Goal: Task Accomplishment & Management: Complete application form

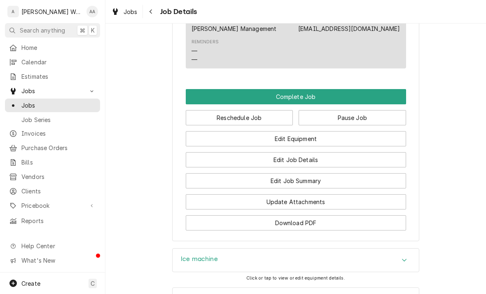
scroll to position [669, 0]
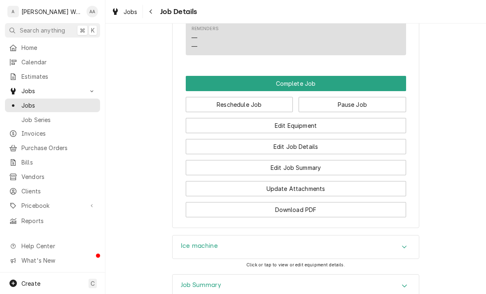
click at [211, 169] on button "Edit Job Summary" at bounding box center [296, 167] width 220 height 15
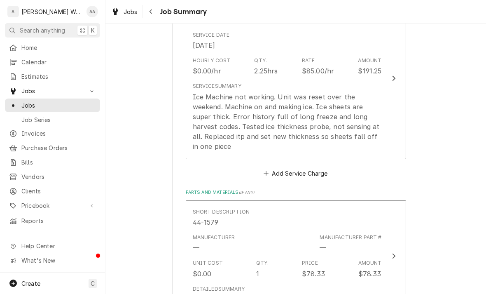
scroll to position [224, 0]
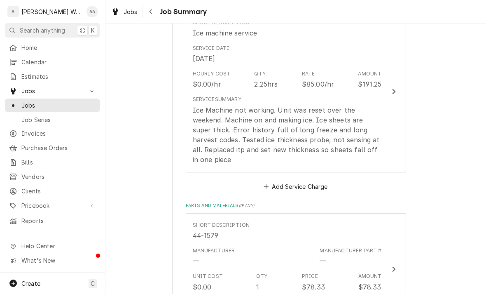
click at [203, 154] on div "Ice Machine not working. Unit was reset over the weekend. Machine on and making…" at bounding box center [287, 134] width 189 height 59
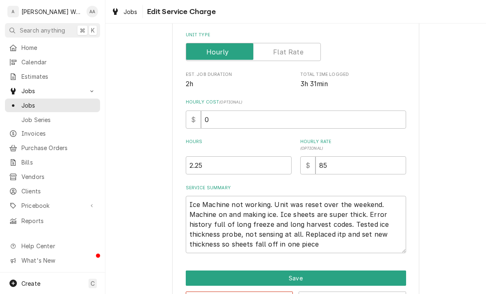
type textarea "x"
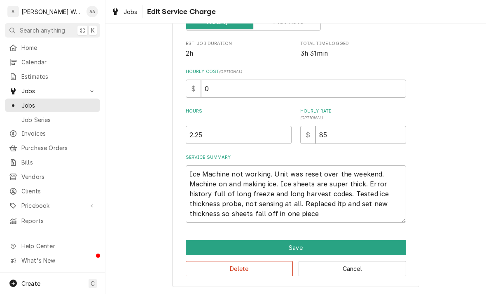
scroll to position [159, 0]
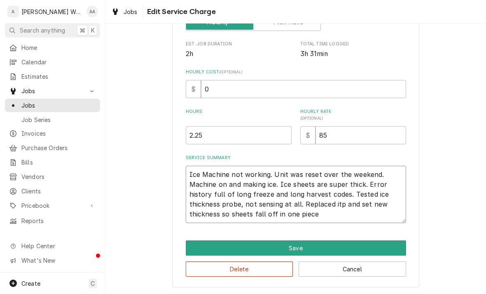
click at [322, 216] on textarea "Ice Machine not working. Unit was reset over the weekend. Machine on and making…" at bounding box center [296, 193] width 220 height 57
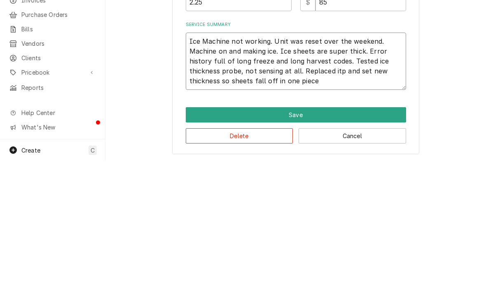
type textarea "Ice Machine not working. Unit was reset over the weekend. Machine on and making…"
type textarea "x"
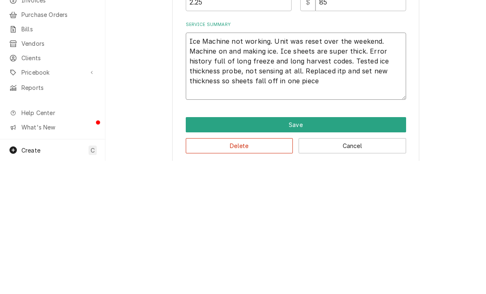
type textarea "Ice Machine not working. Unit was reset over the weekend. Machine on and making…"
type textarea "x"
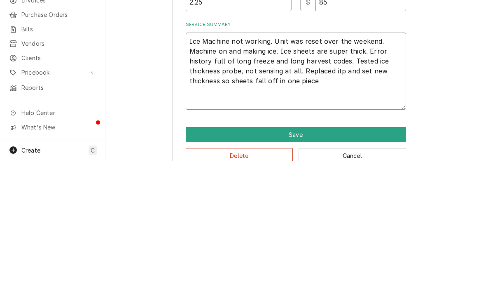
type textarea "Ice Machine not working. Unit was reset over the weekend. Machine on and making…"
type textarea "x"
type textarea "Ice Machine not working. Unit was reset over the weekend. Machine on and making…"
type textarea "x"
type textarea "Ice Machine not working. Unit was reset over the weekend. Machine on and making…"
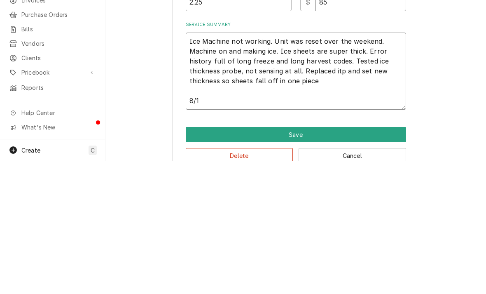
type textarea "x"
type textarea "Ice Machine not working. Unit was reset over the weekend. Machine on and making…"
type textarea "x"
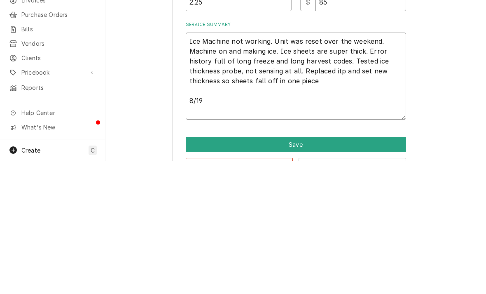
type textarea "Ice Machine not working. Unit was reset over the weekend. Machine on and making…"
type textarea "x"
type textarea "Ice Machine not working. Unit was reset over the weekend. Machine on and making…"
type textarea "x"
type textarea "Ice Machine not working. Unit was reset over the weekend. Machine on and making…"
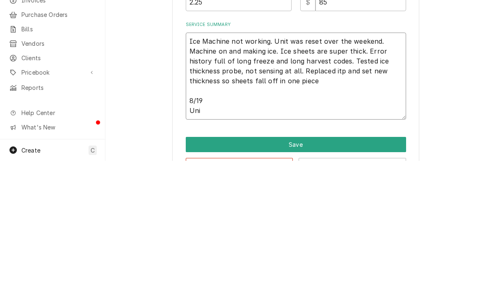
type textarea "x"
type textarea "Ice Machine not working. Unit was reset over the weekend. Machine on and making…"
type textarea "x"
type textarea "Ice Machine not working. Unit was reset over the weekend. Machine on and making…"
type textarea "x"
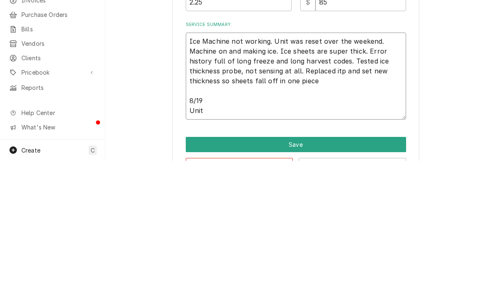
type textarea "Ice Machine not working. Unit was reset over the weekend. Machine on and making…"
type textarea "x"
type textarea "Ice Machine not working. Unit was reset over the weekend. Machine on and making…"
type textarea "x"
type textarea "Ice Machine not working. Unit was reset over the weekend. Machine on and making…"
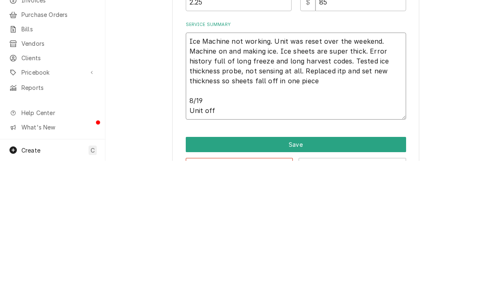
type textarea "x"
type textarea "Ice Machine not working. Unit was reset over the weekend. Machine on and making…"
type textarea "x"
type textarea "Ice Machine not working. Unit was reset over the weekend. Machine on and making…"
type textarea "x"
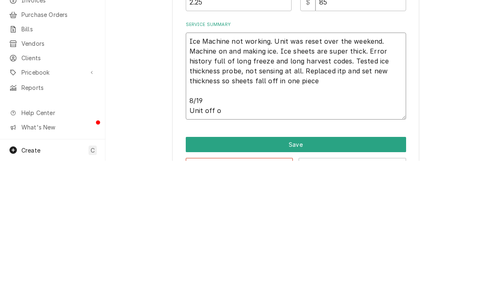
type textarea "Ice Machine not working. Unit was reset over the weekend. Machine on and making…"
type textarea "x"
type textarea "Ice Machine not working. Unit was reset over the weekend. Machine on and making…"
type textarea "x"
type textarea "Ice Machine not working. Unit was reset over the weekend. Machine on and making…"
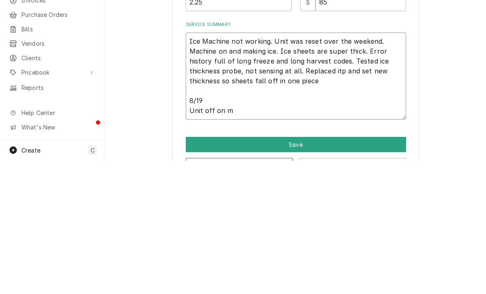
type textarea "x"
type textarea "Ice Machine not working. Unit was reset over the weekend. Machine on and making…"
type textarea "x"
type textarea "Ice Machine not working. Unit was reset over the weekend. Machine on and making…"
type textarea "x"
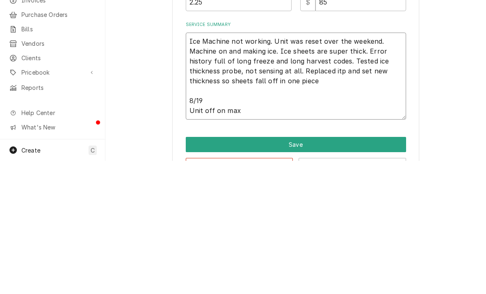
type textarea "Ice Machine not working. Unit was reset over the weekend. Machine on and making…"
type textarea "x"
type textarea "Ice Machine not working. Unit was reset over the weekend. Machine on and making…"
type textarea "x"
type textarea "Ice Machine not working. Unit was reset over the weekend. Machine on and making…"
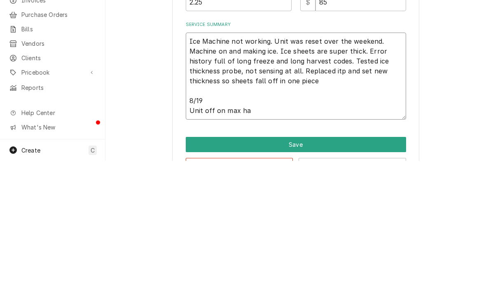
type textarea "x"
type textarea "Ice Machine not working. Unit was reset over the weekend. Machine on and making…"
type textarea "x"
type textarea "Ice Machine not working. Unit was reset over the weekend. Machine on and making…"
type textarea "x"
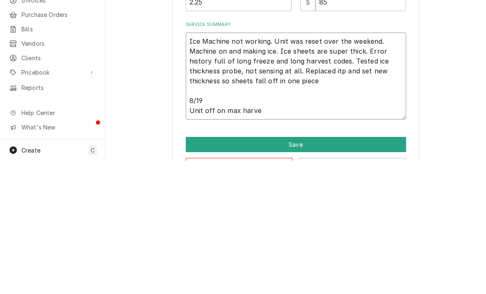
type textarea "Ice Machine not working. Unit was reset over the weekend. Machine on and making…"
type textarea "x"
type textarea "Ice Machine not working. Unit was reset over the weekend. Machine on and making…"
type textarea "x"
type textarea "Ice Machine not working. Unit was reset over the weekend. Machine on and making…"
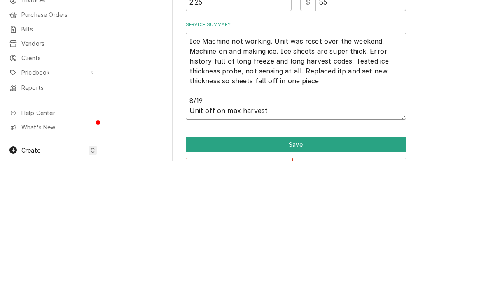
type textarea "x"
type textarea "Ice Machine not working. Unit was reset over the weekend. Machine on and making…"
type textarea "x"
type textarea "Ice Machine not working. Unit was reset over the weekend. Machine on and making…"
type textarea "x"
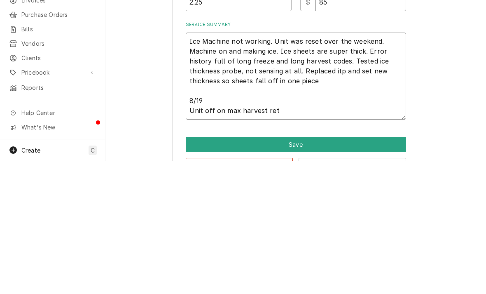
type textarea "Ice Machine not working. Unit was reset over the weekend. Machine on and making…"
type textarea "x"
type textarea "Ice Machine not working. Unit was reset over the weekend. Machine on and making…"
type textarea "x"
type textarea "Ice Machine not working. Unit was reset over the weekend. Machine on and making…"
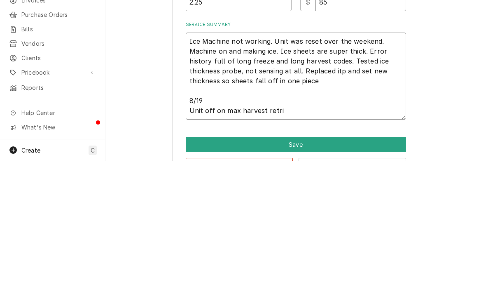
type textarea "x"
type textarea "Ice Machine not working. Unit was reset over the weekend. Machine on and making…"
type textarea "x"
type textarea "Ice Machine not working. Unit was reset over the weekend. Machine on and making…"
type textarea "x"
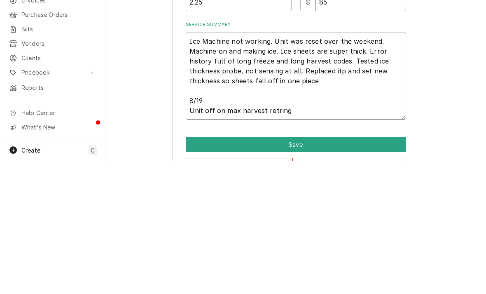
type textarea "Ice Machine not working. Unit was reset over the weekend. Machine on and making…"
type textarea "x"
type textarea "Ice Machine not working. Unit was reset over the weekend. Machine on and making…"
type textarea "x"
type textarea "Ice Machine not working. Unit was reset over the weekend. Machine on and making…"
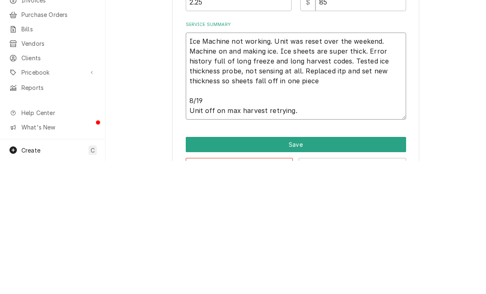
type textarea "x"
type textarea "Ice Machine not working. Unit was reset over the weekend. Machine on and making…"
type textarea "x"
type textarea "Ice Machine not working. Unit was reset over the weekend. Machine on and making…"
type textarea "x"
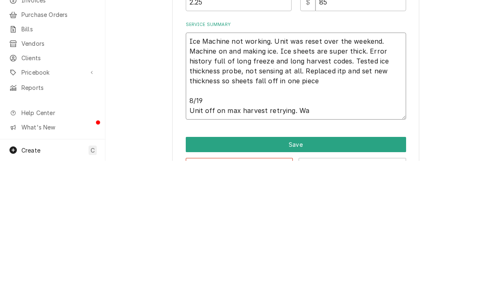
type textarea "Ice Machine not working. Unit was reset over the weekend. Machine on and making…"
type textarea "x"
type textarea "Ice Machine not working. Unit was reset over the weekend. Machine on and making…"
type textarea "x"
type textarea "Ice Machine not working. Unit was reset over the weekend. Machine on and making…"
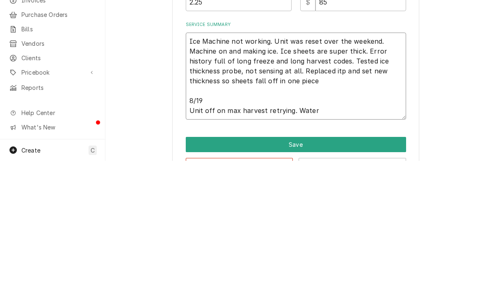
type textarea "x"
type textarea "Ice Machine not working. Unit was reset over the weekend. Machine on and making…"
type textarea "x"
type textarea "Ice Machine not working. Unit was reset over the weekend. Machine on and making…"
type textarea "x"
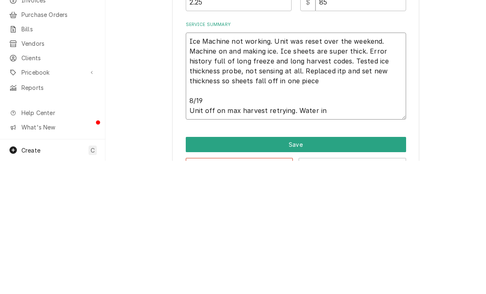
type textarea "Ice Machine not working. Unit was reset over the weekend. Machine on and making…"
type textarea "x"
type textarea "Ice Machine not working. Unit was reset over the weekend. Machine on and making…"
type textarea "x"
type textarea "Ice Machine not working. Unit was reset over the weekend. Machine on and making…"
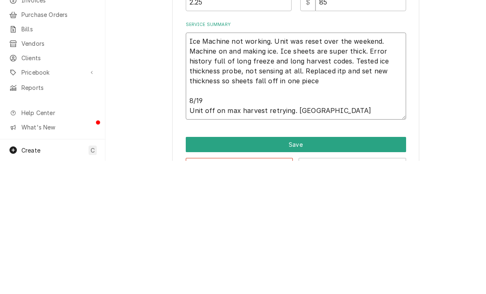
type textarea "x"
type textarea "Ice Machine not working. Unit was reset over the weekend. Machine on and making…"
type textarea "x"
type textarea "Ice Machine not working. Unit was reset over the weekend. Machine on and making…"
type textarea "x"
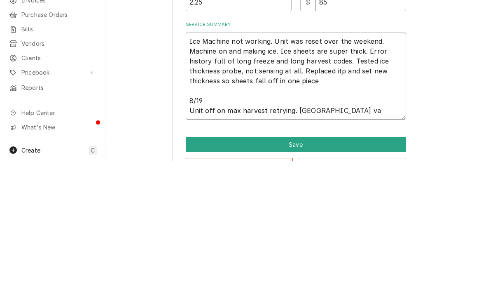
type textarea "Ice Machine not working. Unit was reset over the weekend. Machine on and making…"
type textarea "x"
type textarea "Ice Machine not working. Unit was reset over the weekend. Machine on and making…"
type textarea "x"
type textarea "Ice Machine not working. Unit was reset over the weekend. Machine on and making…"
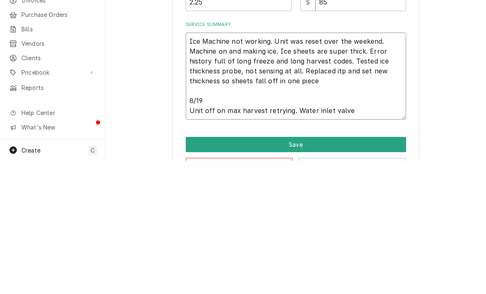
type textarea "x"
type textarea "Ice Machine not working. Unit was reset over the weekend. Machine on and making…"
type textarea "x"
type textarea "Ice Machine not working. Unit was reset over the weekend. Machine on and making…"
type textarea "x"
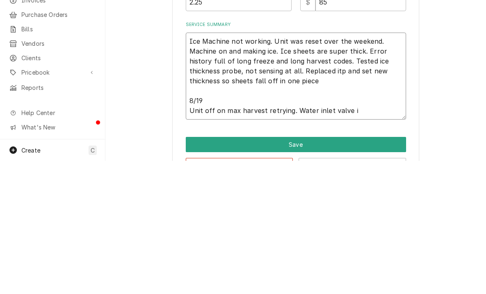
type textarea "Ice Machine not working. Unit was reset over the weekend. Machine on and making…"
type textarea "x"
type textarea "Ice Machine not working. Unit was reset over the weekend. Machine on and making…"
type textarea "x"
type textarea "Ice Machine not working. Unit was reset over the weekend. Machine on and making…"
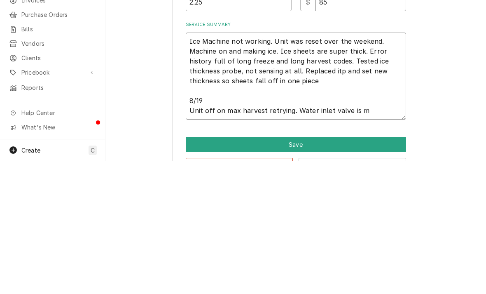
type textarea "x"
type textarea "Ice Machine not working. Unit was reset over the weekend. Machine on and making…"
type textarea "x"
type textarea "Ice Machine not working. Unit was reset over the weekend. Machine on and making…"
type textarea "x"
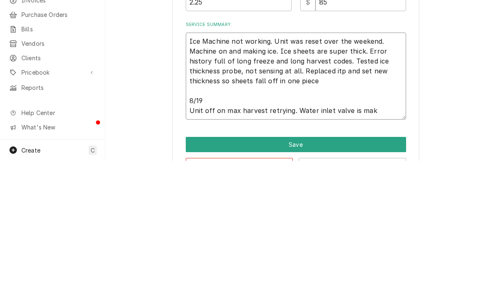
type textarea "Ice Machine not working. Unit was reset over the weekend. Machine on and making…"
type textarea "x"
type textarea "Ice Machine not working. Unit was reset over the weekend. Machine on and making…"
type textarea "x"
type textarea "Ice Machine not working. Unit was reset over the weekend. Machine on and making…"
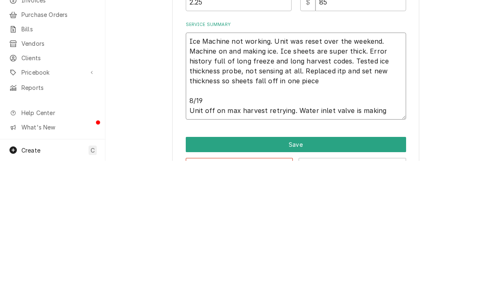
type textarea "x"
type textarea "Ice Machine not working. Unit was reset over the weekend. Machine on and making…"
type textarea "x"
type textarea "Ice Machine not working. Unit was reset over the weekend. Machine on and making…"
type textarea "x"
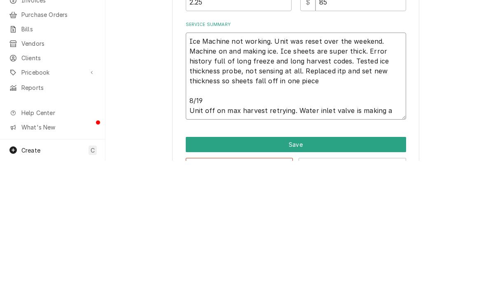
type textarea "Ice Machine not working. Unit was reset over the weekend. Machine on and making…"
type textarea "x"
type textarea "Ice Machine not working. Unit was reset over the weekend. Machine on and making…"
type textarea "x"
type textarea "Ice Machine not working. Unit was reset over the weekend. Machine on and making…"
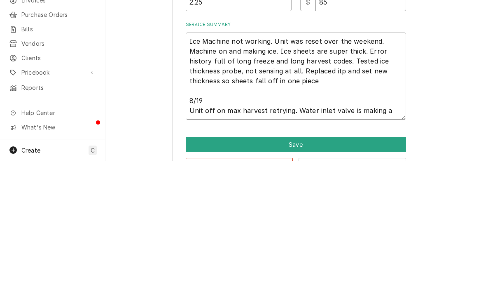
type textarea "x"
type textarea "Ice Machine not working. Unit was reset over the weekend. Machine on and making…"
type textarea "x"
type textarea "Ice Machine not working. Unit was reset over the weekend. Machine on and making…"
type textarea "x"
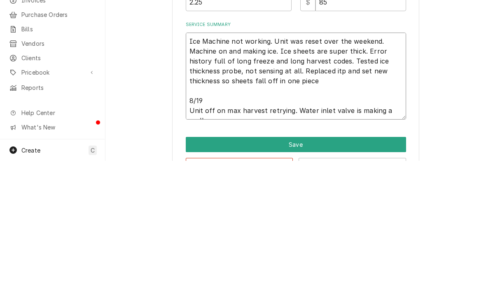
type textarea "Ice Machine not working. Unit was reset over the weekend. Machine on and making…"
type textarea "x"
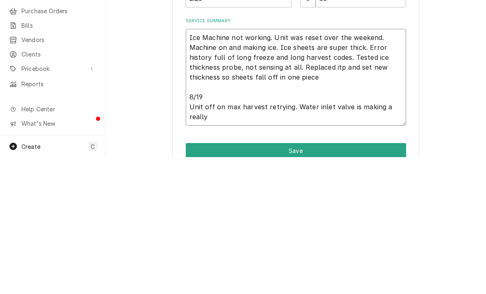
type textarea "Ice Machine not working. Unit was reset over the weekend. Machine on and making…"
type textarea "x"
type textarea "Ice Machine not working. Unit was reset over the weekend. Machine on and making…"
type textarea "x"
type textarea "Ice Machine not working. Unit was reset over the weekend. Machine on and making…"
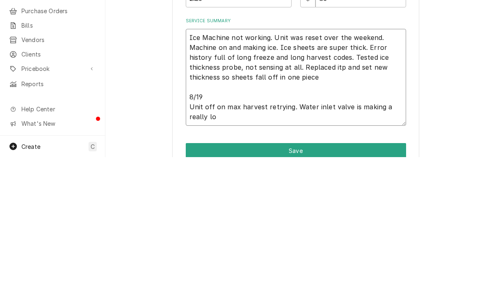
type textarea "x"
type textarea "Ice Machine not working. Unit was reset over the weekend. Machine on and making…"
type textarea "x"
type textarea "Ice Machine not working. Unit was reset over the weekend. Machine on and making…"
type textarea "x"
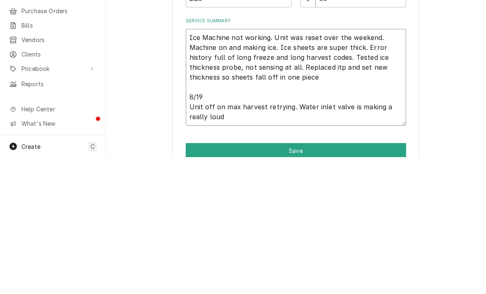
type textarea "Ice Machine not working. Unit was reset over the weekend. Machine on and making…"
type textarea "x"
type textarea "Ice Machine not working. Unit was reset over the weekend. Machine on and making…"
type textarea "x"
type textarea "Ice Machine not working. Unit was reset over the weekend. Machine on and making…"
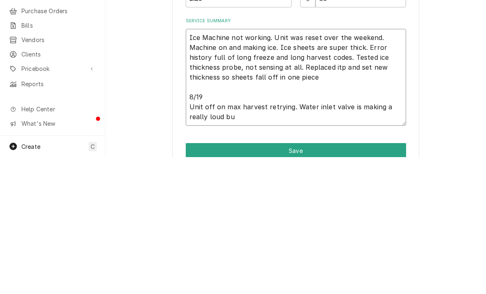
type textarea "x"
type textarea "Ice Machine not working. Unit was reset over the weekend. Machine on and making…"
type textarea "x"
type textarea "Ice Machine not working. Unit was reset over the weekend. Machine on and making…"
type textarea "x"
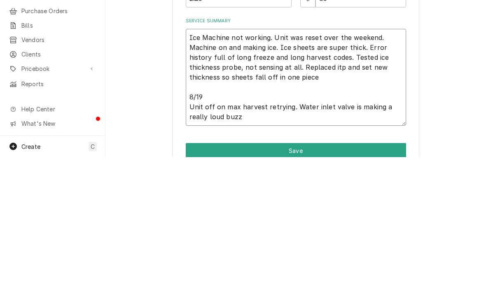
type textarea "Ice Machine not working. Unit was reset over the weekend. Machine on and making…"
type textarea "x"
type textarea "Ice Machine not working. Unit was reset over the weekend. Machine on and making…"
type textarea "x"
type textarea "Ice Machine not working. Unit was reset over the weekend. Machine on and making…"
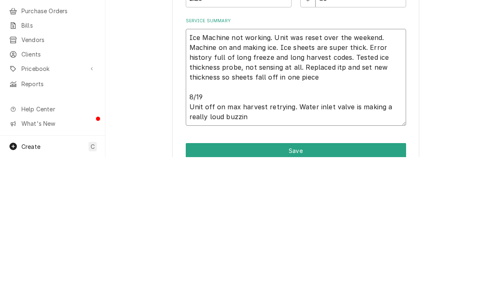
type textarea "x"
type textarea "Ice Machine not working. Unit was reset over the weekend. Machine on and making…"
type textarea "x"
type textarea "Ice Machine not working. Unit was reset over the weekend. Machine on and making…"
type textarea "x"
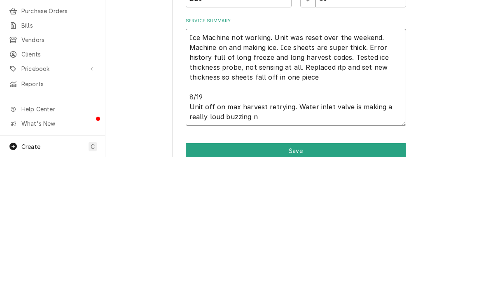
type textarea "Ice Machine not working. Unit was reset over the weekend. Machine on and making…"
type textarea "x"
type textarea "Ice Machine not working. Unit was reset over the weekend. Machine on and making…"
type textarea "x"
type textarea "Ice Machine not working. Unit was reset over the weekend. Machine on and making…"
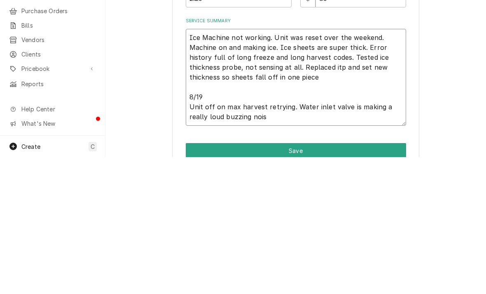
type textarea "x"
type textarea "Ice Machine not working. Unit was reset over the weekend. Machine on and making…"
type textarea "x"
type textarea "Ice Machine not working. Unit was reset over the weekend. Machine on and making…"
type textarea "x"
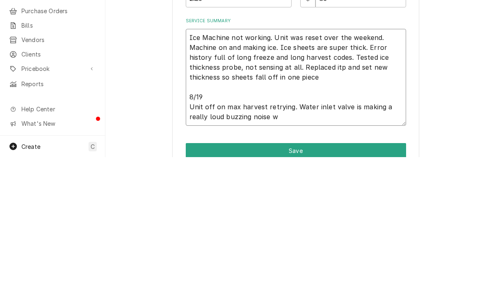
type textarea "Ice Machine not working. Unit was reset over the weekend. Machine on and making…"
type textarea "x"
type textarea "Ice Machine not working. Unit was reset over the weekend. Machine on and making…"
type textarea "x"
type textarea "Ice Machine not working. Unit was reset over the weekend. Machine on and making…"
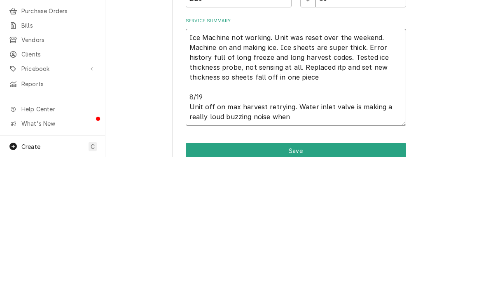
type textarea "x"
type textarea "Ice Machine not working. Unit was reset over the weekend. Machine on and making…"
type textarea "x"
type textarea "Ice Machine not working. Unit was reset over the weekend. Machine on and making…"
type textarea "x"
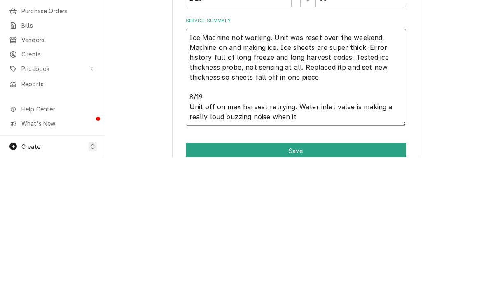
type textarea "Ice Machine not working. Unit was reset over the weekend. Machine on and making…"
type textarea "x"
type textarea "Ice Machine not working. Unit was reset over the weekend. Machine on and making…"
type textarea "x"
type textarea "Ice Machine not working. Unit was reset over the weekend. Machine on and making…"
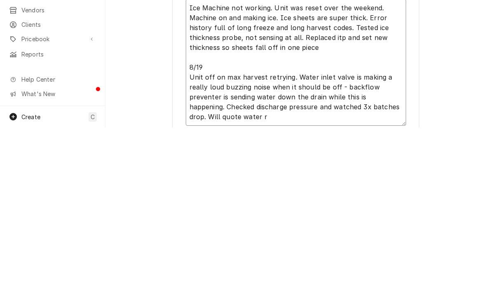
click at [330, 165] on textarea "Ice Machine not working. Unit was reset over the weekend. Machine on and making…" at bounding box center [296, 228] width 220 height 126
click at [282, 165] on textarea "Ice Machine not working. Unit was reset over the weekend. Machine on and making…" at bounding box center [296, 228] width 220 height 126
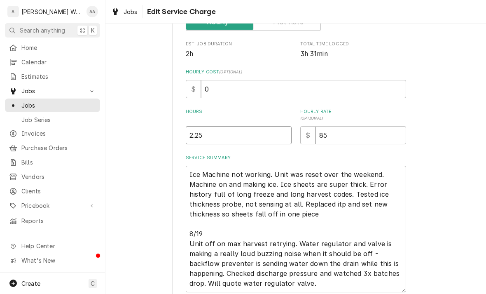
click at [212, 142] on input "2.25" at bounding box center [239, 135] width 106 height 18
click at [348, 142] on input "85" at bounding box center [360, 135] width 91 height 18
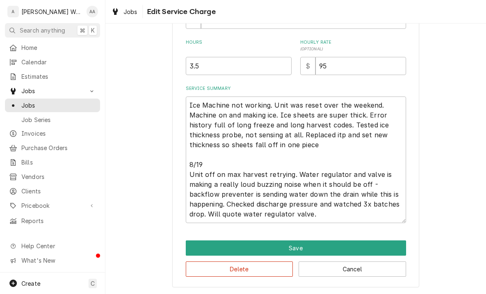
click at [197, 244] on button "Save" at bounding box center [296, 247] width 220 height 15
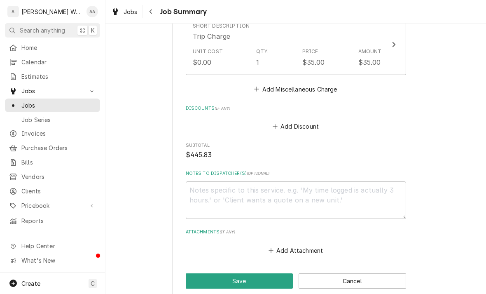
scroll to position [685, 0]
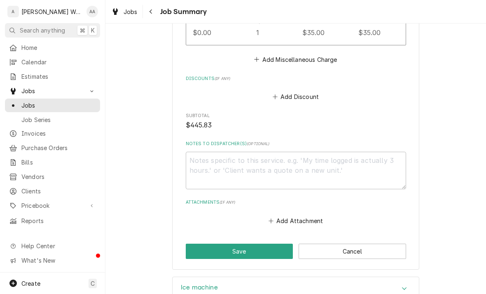
click at [198, 243] on button "Save" at bounding box center [239, 250] width 107 height 15
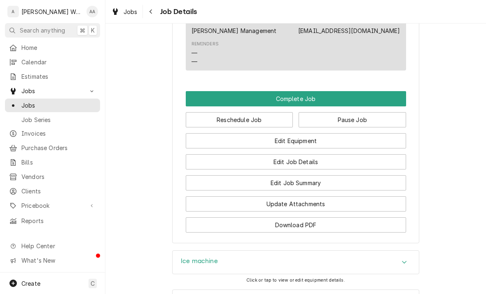
scroll to position [652, 0]
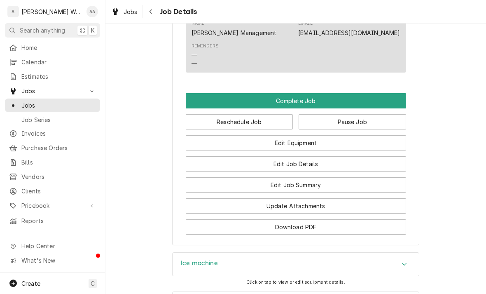
click at [208, 121] on button "Reschedule Job" at bounding box center [239, 121] width 107 height 15
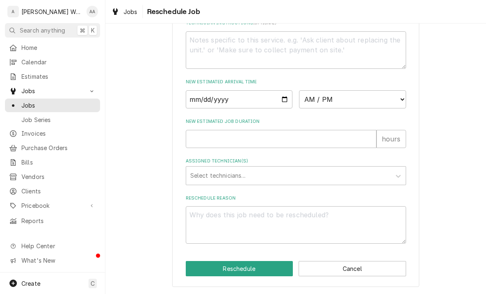
scroll to position [306, 0]
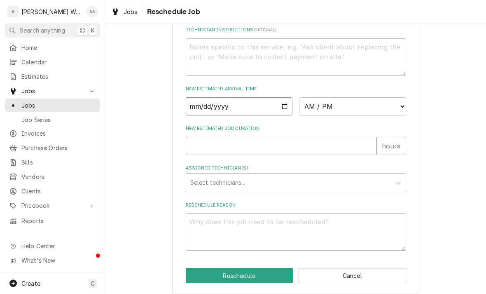
click at [205, 115] on input "Date" at bounding box center [239, 106] width 107 height 18
type input "2025-08-19"
type textarea "x"
type input "2025-08-20"
type textarea "x"
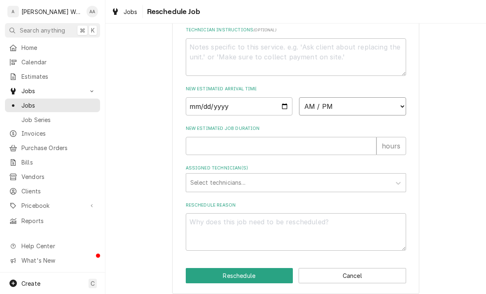
click at [326, 110] on select "AM / PM 6:00 AM 6:15 AM 6:30 AM 6:45 AM 7:00 AM 7:15 AM 7:30 AM 7:45 AM 8:00 AM…" at bounding box center [352, 106] width 107 height 18
select select "09:00:00"
type textarea "x"
click at [197, 155] on input "New Estimated Job Duration" at bounding box center [281, 146] width 191 height 18
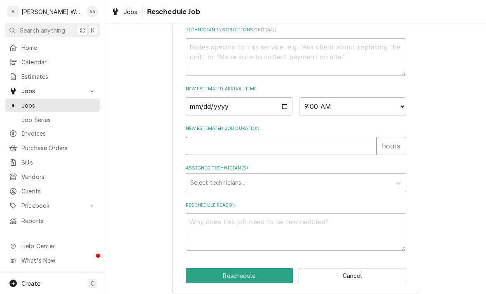
click at [214, 146] on input "New Estimated Job Duration" at bounding box center [281, 146] width 191 height 18
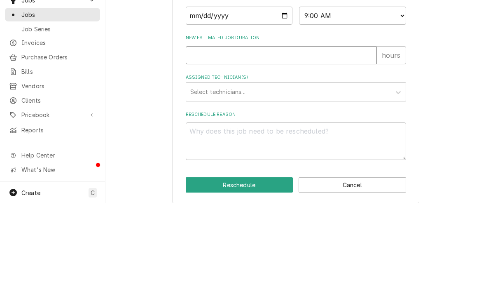
type input ".5"
type textarea "x"
type input ".5"
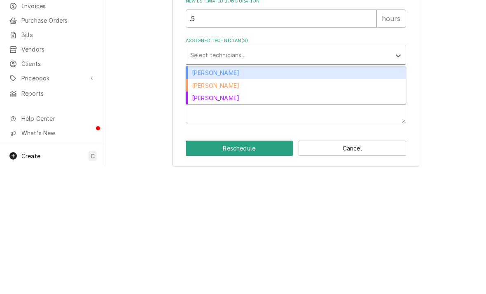
click at [192, 193] on div "Aaron Anderson" at bounding box center [295, 199] width 219 height 13
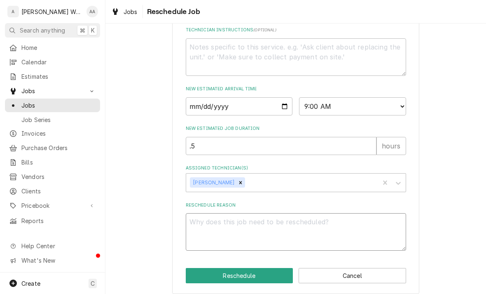
click at [193, 233] on textarea "Reschedule Reason" at bounding box center [296, 231] width 220 height 37
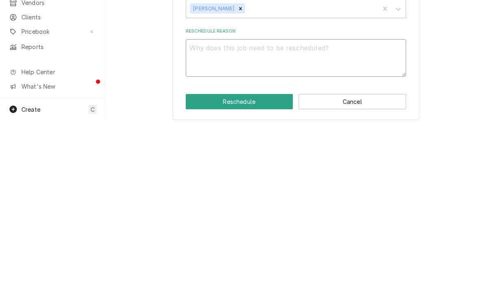
type textarea "x"
type textarea "Pr"
type textarea "x"
type textarea "Pri"
type textarea "x"
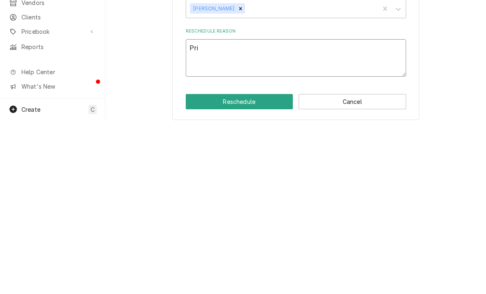
type textarea "Pric"
type textarea "x"
type textarea "Price"
type textarea "x"
type textarea "Price r"
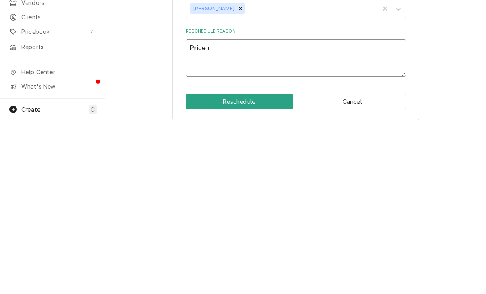
type textarea "x"
type textarea "Price re"
type textarea "x"
type textarea "Price reg"
type textarea "x"
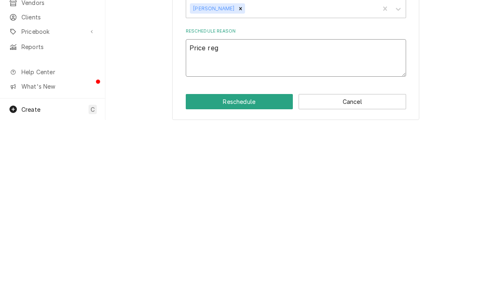
type textarea "Price regu"
type textarea "x"
type textarea "Price regul"
type textarea "x"
type textarea "Price regula"
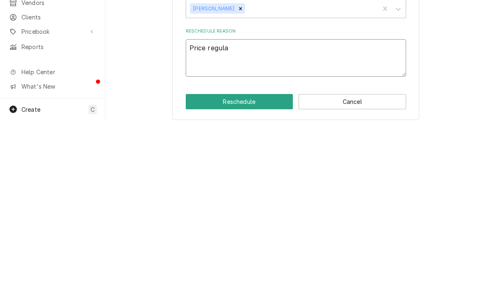
type textarea "x"
type textarea "Price regulat"
type textarea "x"
type textarea "Price regulato"
type textarea "x"
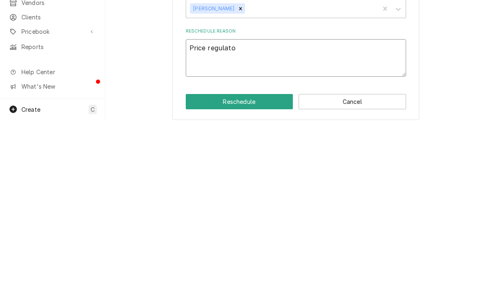
type textarea "Price regulator"
type textarea "x"
type textarea "Price regulator v"
type textarea "x"
type textarea "Price regulator va"
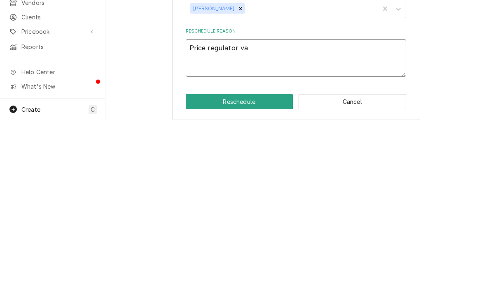
type textarea "x"
type textarea "Price regulator valv"
type textarea "x"
type textarea "Price regulator valve"
type textarea "x"
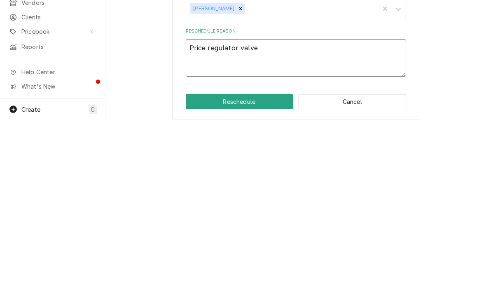
type textarea "Price regulator valve"
click at [279, 213] on textarea "Price regulator valve" at bounding box center [296, 231] width 220 height 37
paste textarea "003N8091"
type textarea "x"
type textarea "Price regulator valve 003N8091"
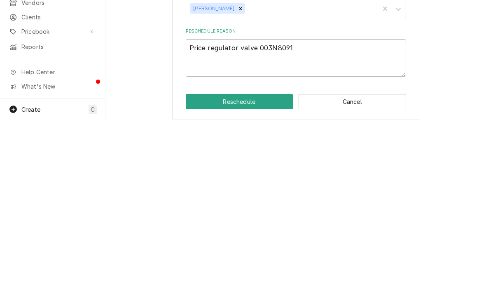
click at [210, 268] on button "Reschedule" at bounding box center [239, 275] width 107 height 15
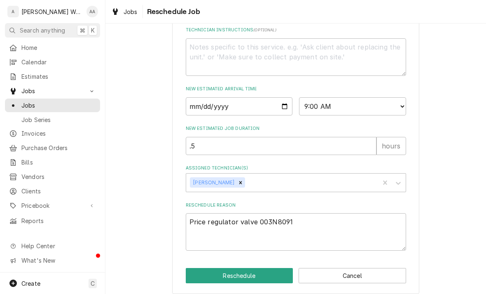
type textarea "x"
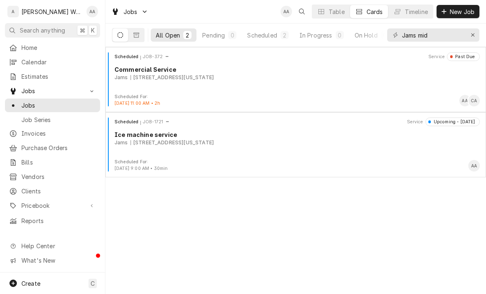
click at [463, 11] on span "New Job" at bounding box center [462, 11] width 28 height 9
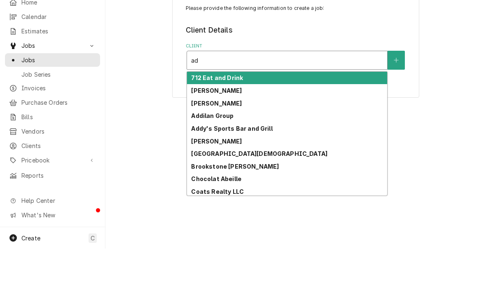
type input "a"
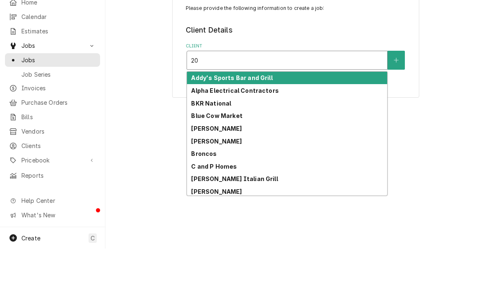
type input "2"
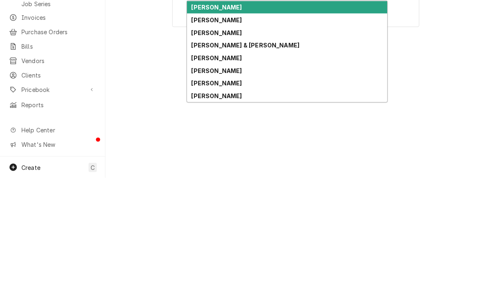
click at [200, 208] on strong "[PERSON_NAME]" at bounding box center [216, 211] width 51 height 7
type input "[PERSON_NAME]"
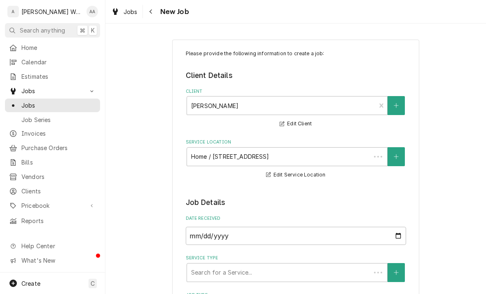
type textarea "x"
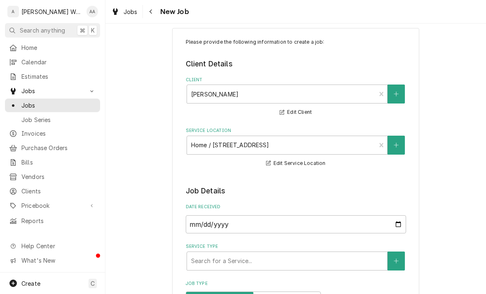
scroll to position [13, 0]
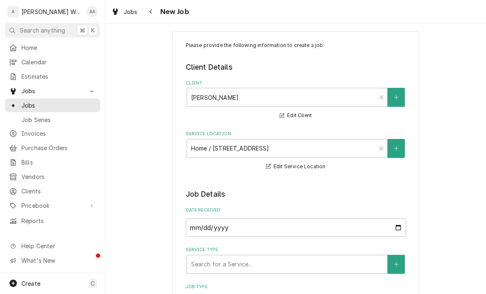
click at [154, 13] on div "Navigate back" at bounding box center [151, 11] width 8 height 8
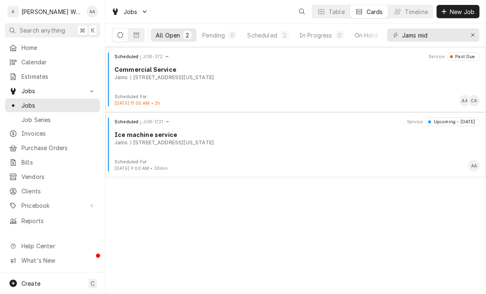
click at [473, 8] on span "New Job" at bounding box center [462, 11] width 28 height 9
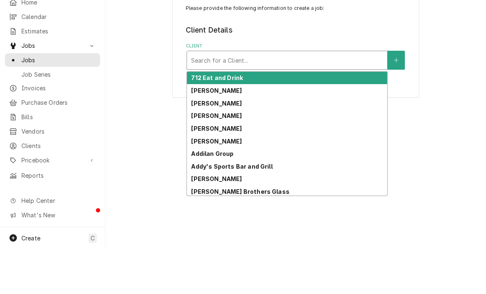
type input "A"
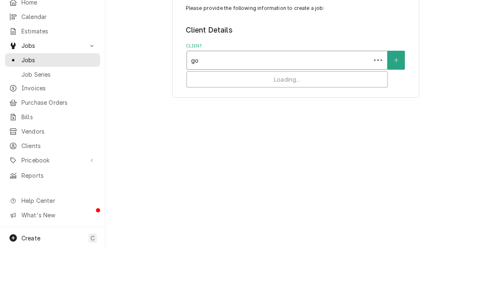
type input "g"
type input "[PERSON_NAME]"
click at [398, 96] on button "Client" at bounding box center [395, 105] width 17 height 19
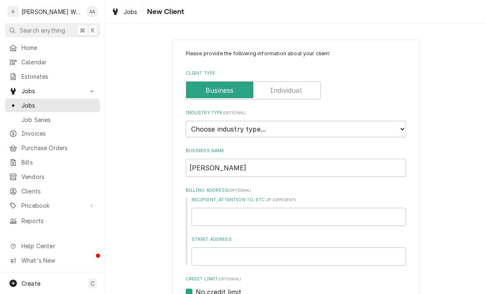
click at [279, 96] on input "Client Type" at bounding box center [253, 90] width 128 height 18
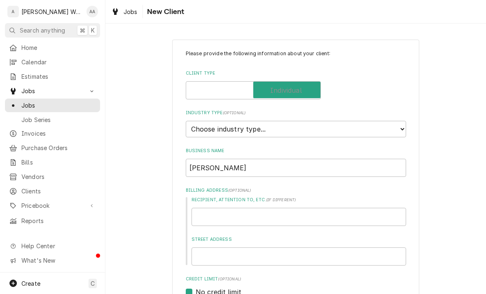
checkbox input "true"
click at [243, 123] on select "Choose industry type... Residential Commercial Industrial Government" at bounding box center [296, 129] width 220 height 16
type textarea "x"
select select "1"
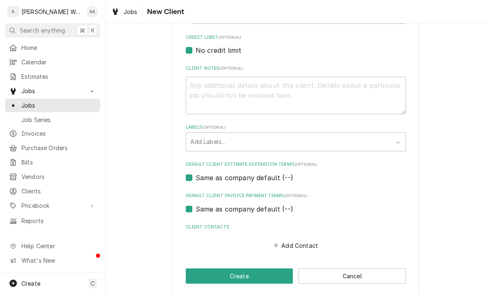
click at [286, 239] on button "Add Contact" at bounding box center [295, 245] width 47 height 12
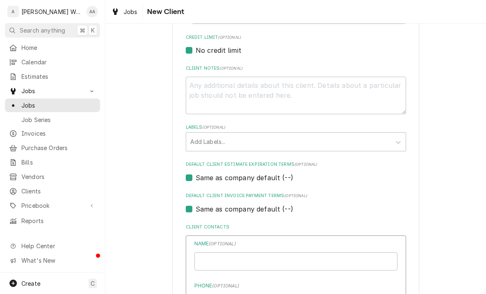
type textarea "x"
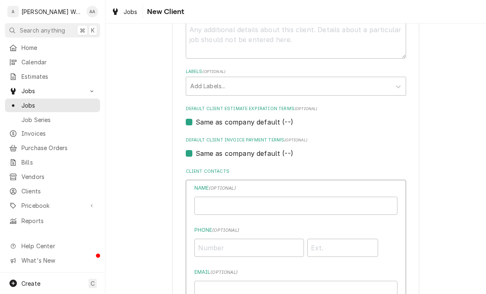
scroll to position [328, 0]
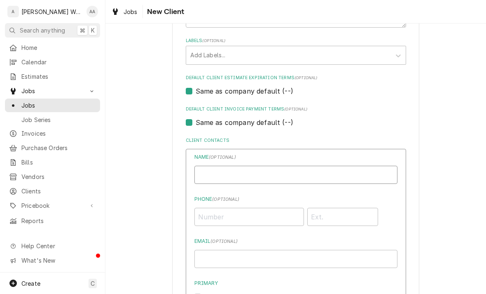
click at [215, 165] on input "Individual Name" at bounding box center [295, 174] width 203 height 18
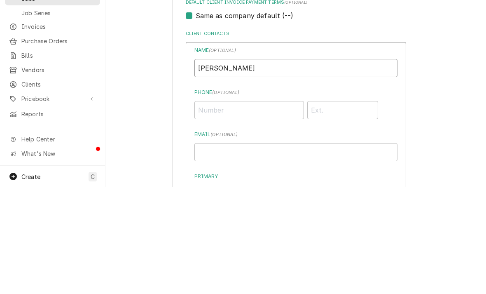
type input "[PERSON_NAME]"
click at [214, 207] on input "Phone ( optional )" at bounding box center [249, 216] width 110 height 18
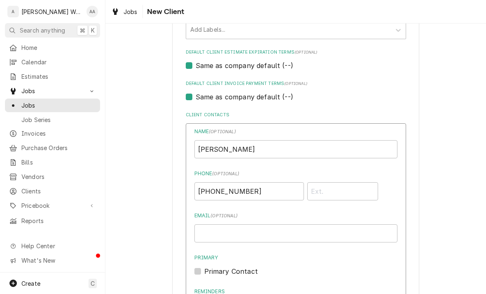
scroll to position [395, 0]
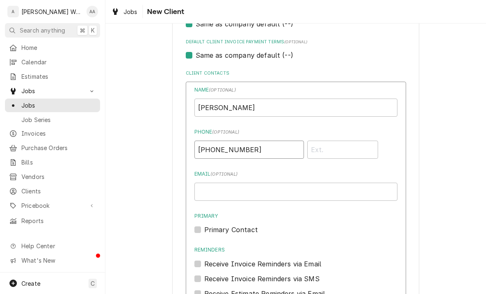
type input "[PHONE_NUMBER]"
click at [206, 224] on label "Primary Contact" at bounding box center [231, 229] width 54 height 10
click at [206, 224] on input "Primary" at bounding box center [305, 233] width 203 height 18
checkbox input "true"
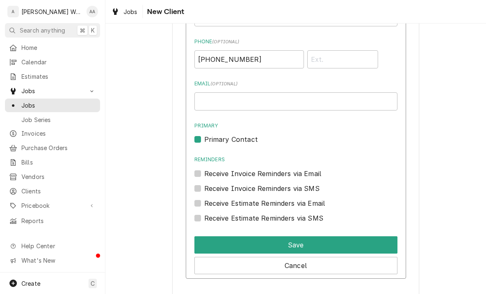
click at [205, 239] on button "Save" at bounding box center [295, 244] width 203 height 17
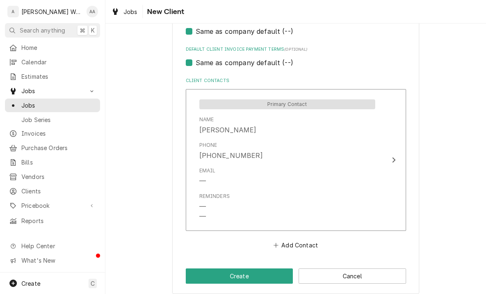
click at [203, 270] on button "Create" at bounding box center [239, 275] width 107 height 15
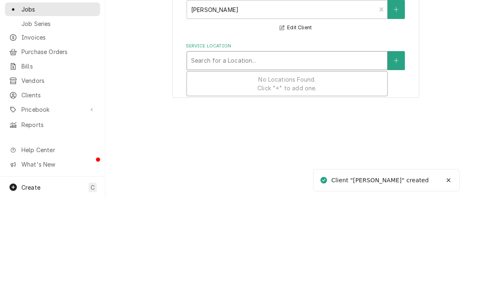
click at [400, 147] on button "Service Location" at bounding box center [395, 156] width 17 height 19
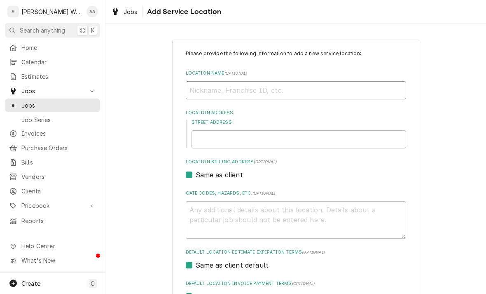
click at [379, 90] on input "Location Name ( optional )" at bounding box center [296, 90] width 220 height 18
type textarea "x"
type input "La"
type textarea "x"
type input "Lak"
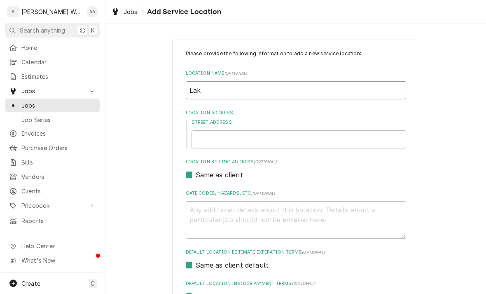
type textarea "x"
type input "Lake"
type textarea "x"
type input "Lake"
type textarea "x"
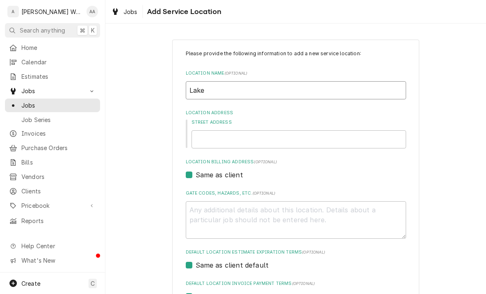
type input "Lake H"
type textarea "x"
type input "Lake Ho"
type textarea "x"
type input "Lake Hou"
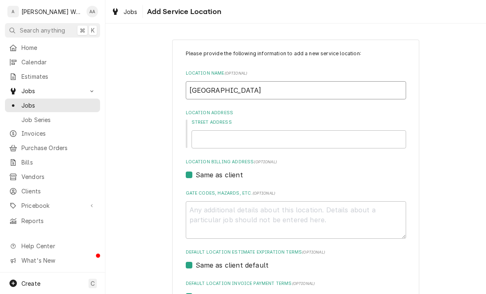
type textarea "x"
type input "Lake Hous"
type textarea "x"
type input "Lake House"
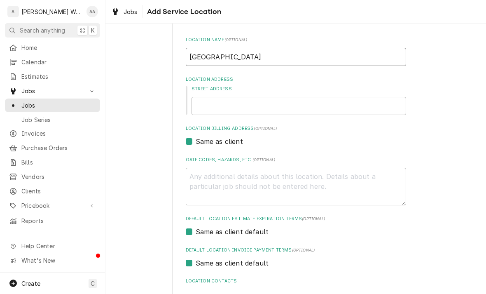
scroll to position [39, 0]
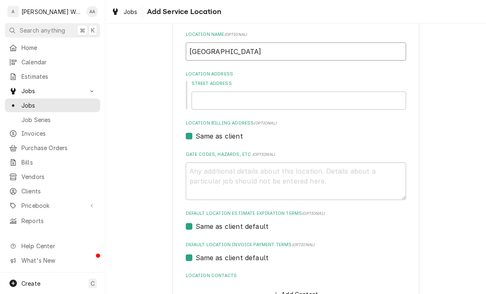
type textarea "x"
type input "Lake House"
click at [203, 99] on input "Street Address" at bounding box center [298, 100] width 214 height 18
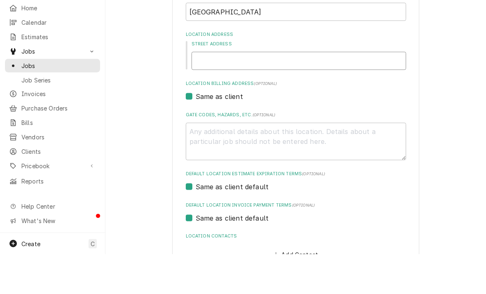
type input "2"
type textarea "x"
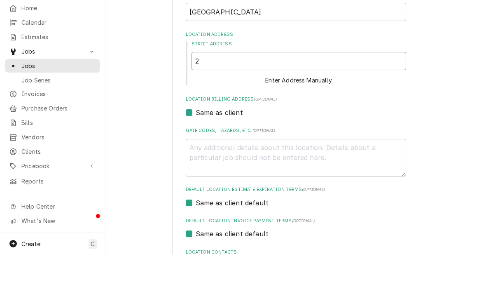
type input "20"
type textarea "x"
type input "202"
type textarea "x"
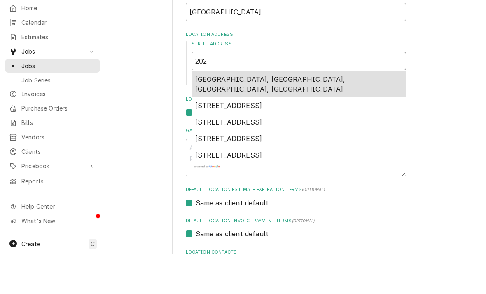
type input "2028"
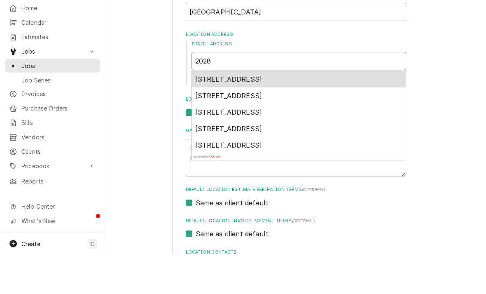
type textarea "x"
type input "2028"
type textarea "x"
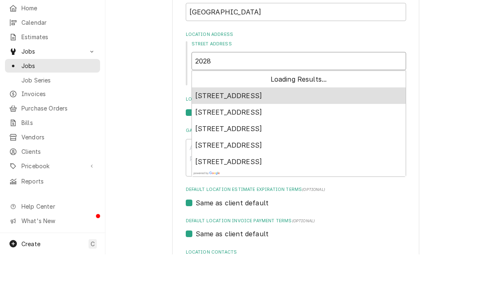
type input "2028 s"
type textarea "x"
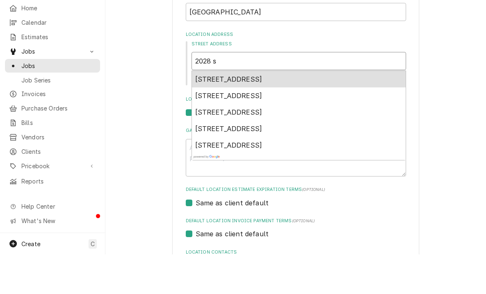
type input "2028 su"
type textarea "x"
type input "2028 sun"
type textarea "x"
type input "2028 suns"
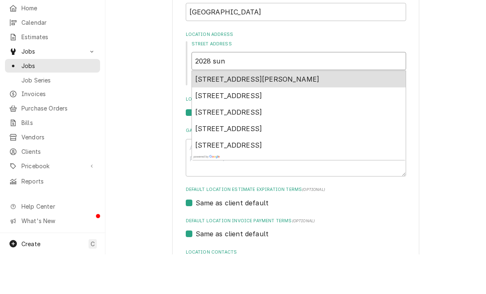
type textarea "x"
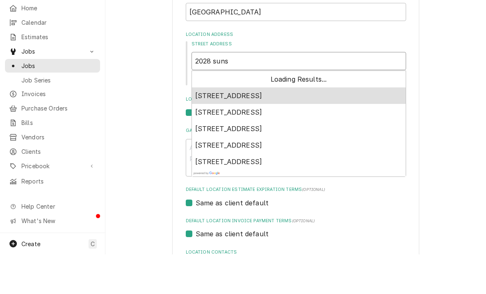
type input "2028 sunse"
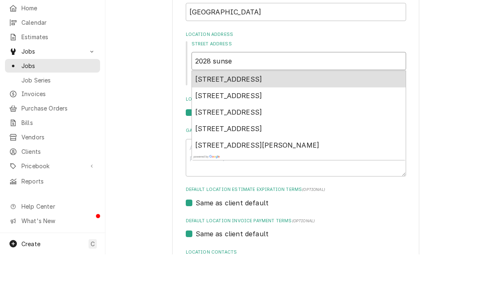
click at [212, 114] on span "2028 Sunset Dr, Cedar Creek, NE, USA" at bounding box center [228, 118] width 67 height 8
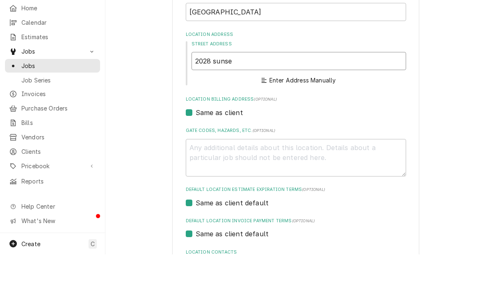
type textarea "x"
type input "2028 Sunset Dr"
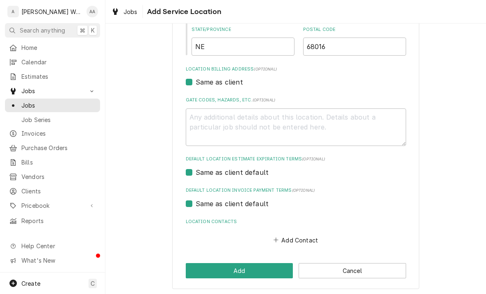
scroll to position [210, 0]
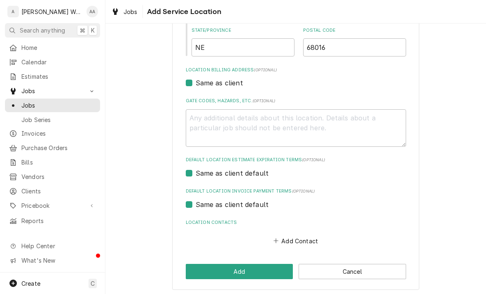
click at [205, 269] on button "Add" at bounding box center [239, 270] width 107 height 15
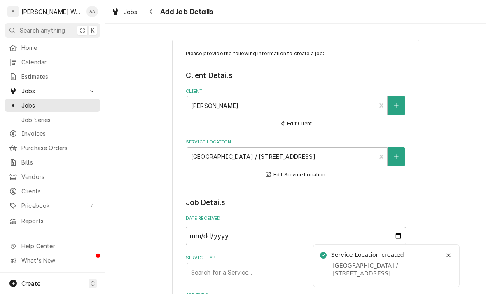
type textarea "x"
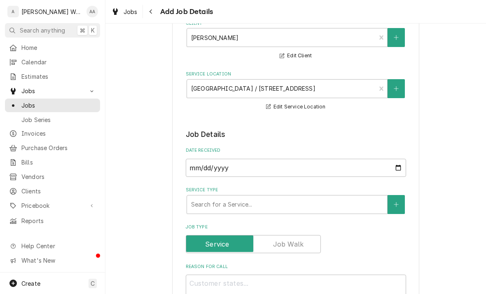
scroll to position [84, 0]
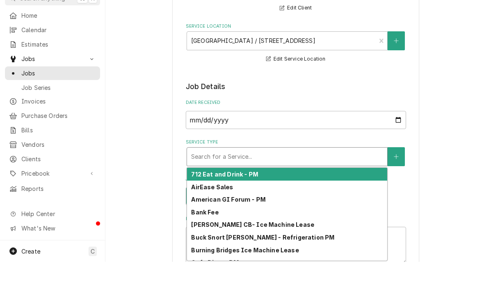
type input "r"
type textarea "x"
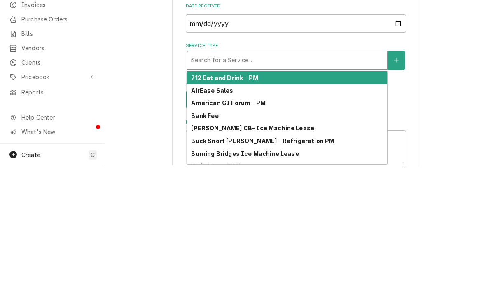
type input "re"
type textarea "x"
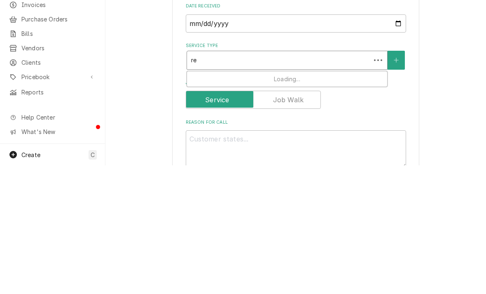
type input "res"
type textarea "x"
type input "resi"
type textarea "x"
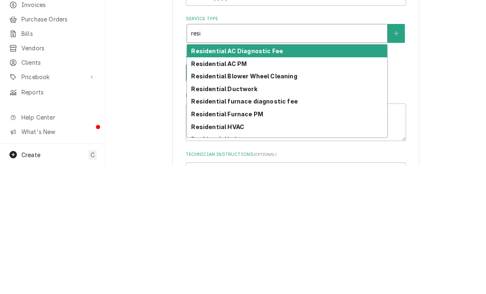
scroll to position [112, 0]
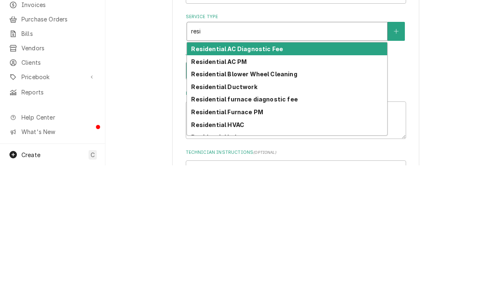
click at [199, 174] on strong "Residential AC Diagnostic Fee" at bounding box center [237, 177] width 92 height 7
type input "resi"
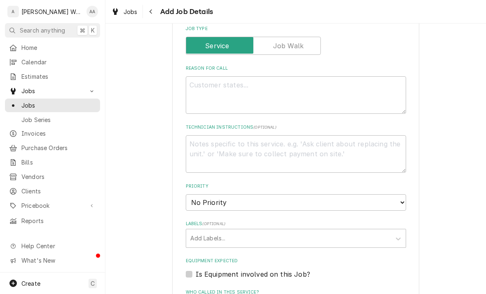
scroll to position [281, 0]
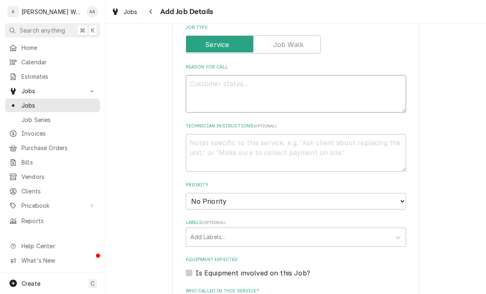
click at [209, 89] on textarea "Reason For Call" at bounding box center [296, 93] width 220 height 37
type textarea "x"
type textarea "AC"
type textarea "x"
type textarea "AC"
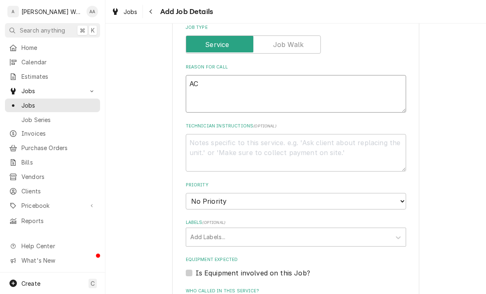
type textarea "x"
type textarea "AC n"
type textarea "x"
type textarea "AC not"
type textarea "x"
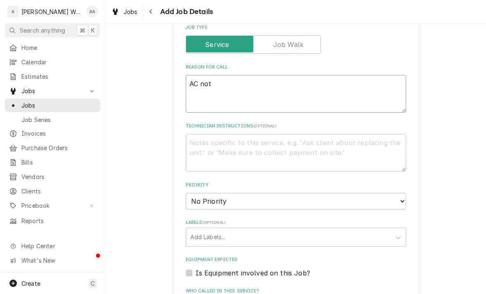
type textarea "AC not"
type textarea "x"
type textarea "AC not wo"
type textarea "x"
type textarea "AC not work"
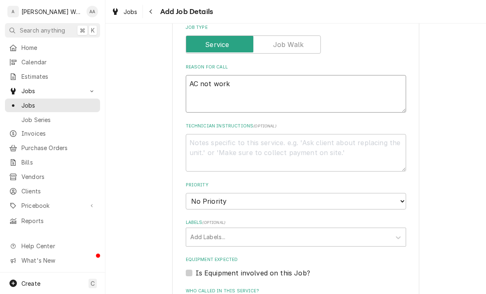
type textarea "x"
type textarea "AC not worki"
type textarea "x"
type textarea "AC not workin"
type textarea "x"
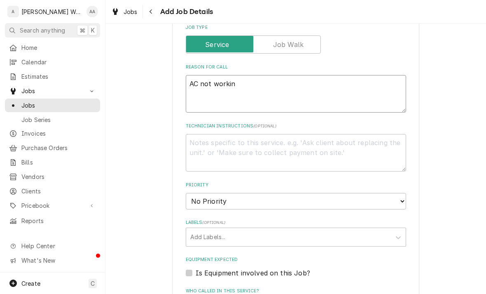
type textarea "AC not working"
type textarea "x"
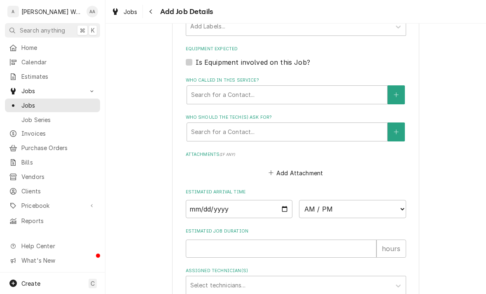
scroll to position [507, 0]
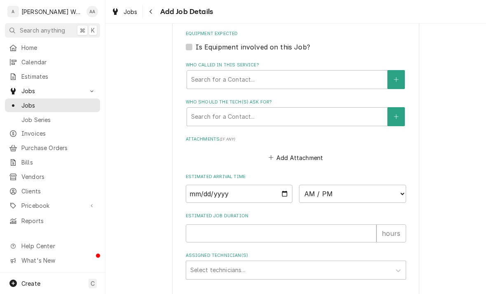
type textarea "AC not working"
click at [197, 193] on input "Date" at bounding box center [239, 193] width 107 height 18
type input "2025-08-19"
type textarea "x"
click at [318, 193] on select "AM / PM 6:00 AM 6:15 AM 6:30 AM 6:45 AM 7:00 AM 7:15 AM 7:30 AM 7:45 AM 8:00 AM…" at bounding box center [352, 193] width 107 height 18
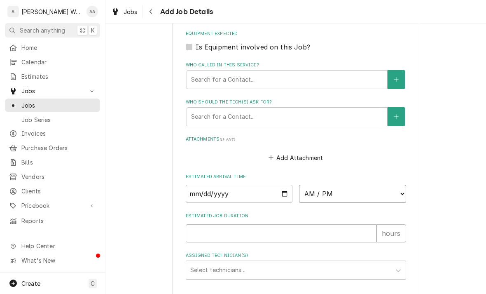
select select "19:00:00"
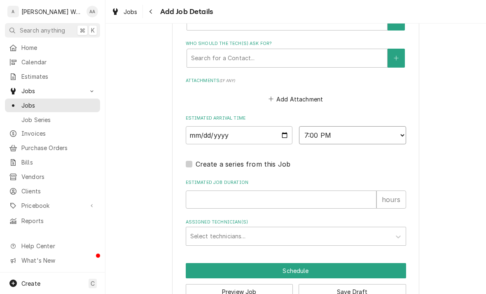
type textarea "x"
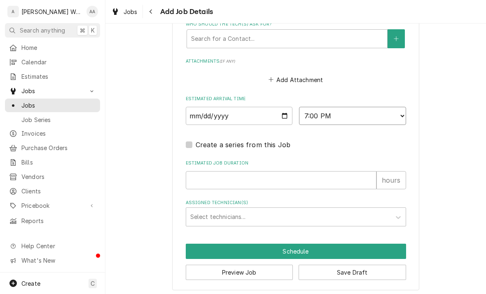
scroll to position [584, 0]
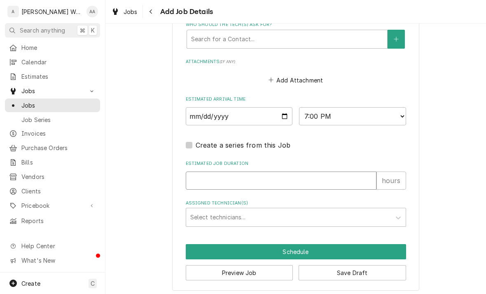
click at [198, 173] on input "Estimated Job Duration" at bounding box center [281, 180] width 191 height 18
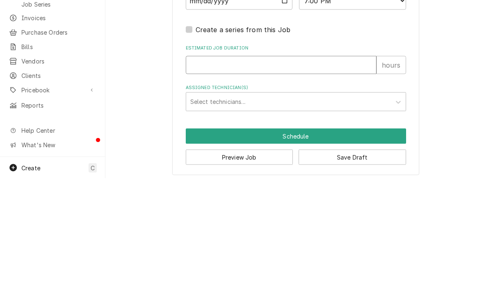
type input "2"
type textarea "x"
type input "2"
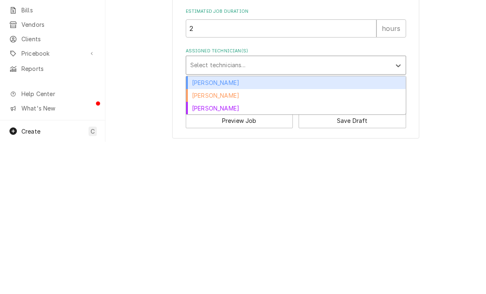
click at [197, 228] on div "[PERSON_NAME]" at bounding box center [295, 234] width 219 height 13
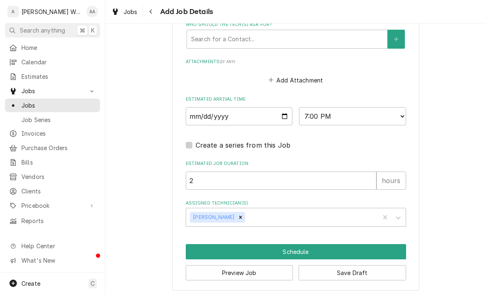
click at [199, 248] on button "Schedule" at bounding box center [296, 251] width 220 height 15
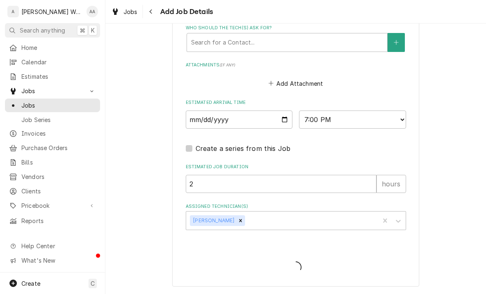
scroll to position [576, 0]
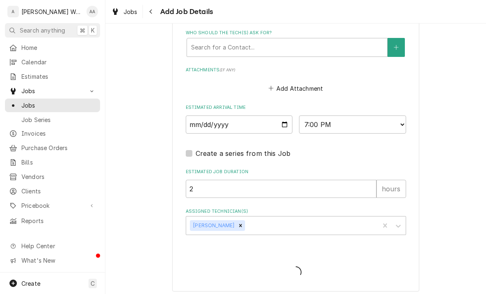
type textarea "x"
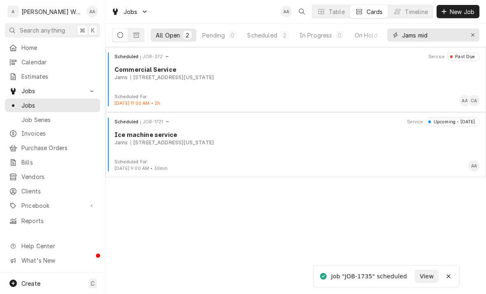
click at [475, 34] on icon "Erase input" at bounding box center [473, 35] width 5 height 6
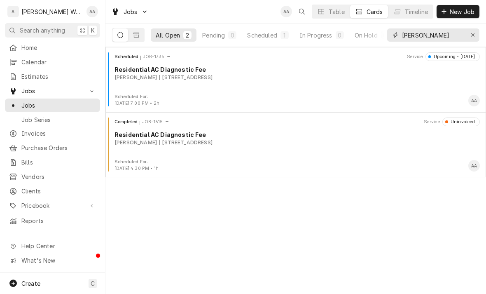
type input "[PERSON_NAME]"
click at [128, 84] on div "Scheduled JOB-1735 Service Upcoming - [DATE] Residential AC Diagnostic Fee [PER…" at bounding box center [296, 72] width 374 height 41
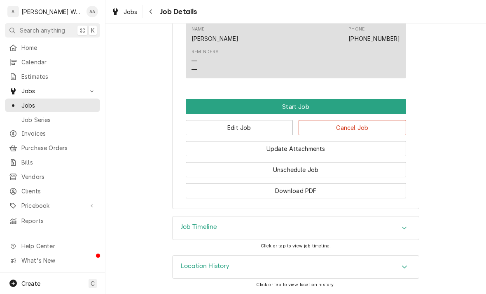
scroll to position [443, 0]
click at [205, 108] on button "Start Job" at bounding box center [296, 106] width 220 height 15
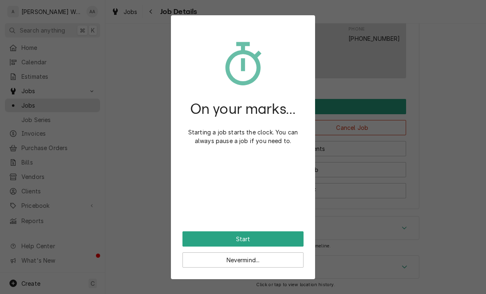
click at [200, 235] on button "Start" at bounding box center [242, 238] width 121 height 15
